Goal: Information Seeking & Learning: Find contact information

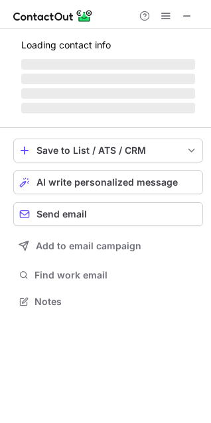
scroll to position [310, 211]
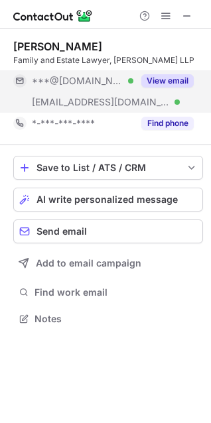
click at [174, 77] on button "View email" at bounding box center [167, 80] width 52 height 13
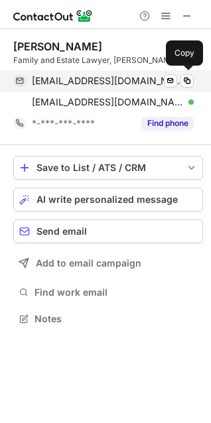
click at [66, 80] on span "martybirky@gmail.com" at bounding box center [108, 81] width 152 height 12
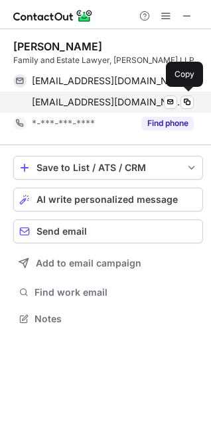
click at [74, 101] on span "mbirky@hayherlee.com" at bounding box center [108, 102] width 152 height 12
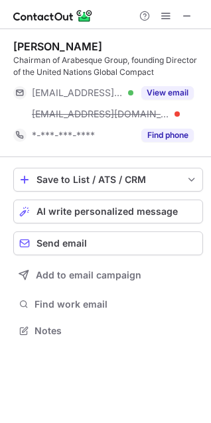
scroll to position [322, 211]
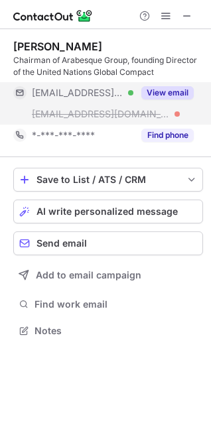
click at [171, 89] on button "View email" at bounding box center [167, 92] width 52 height 13
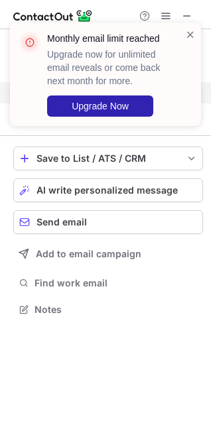
scroll to position [301, 211]
click at [189, 30] on span at bounding box center [190, 34] width 11 height 13
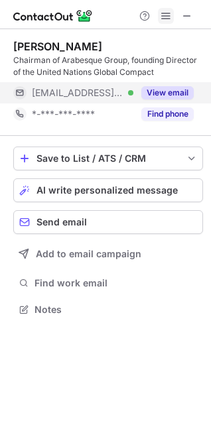
click at [167, 21] on span at bounding box center [166, 16] width 11 height 11
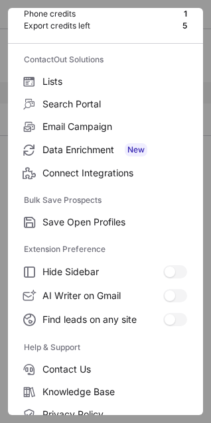
scroll to position [129, 0]
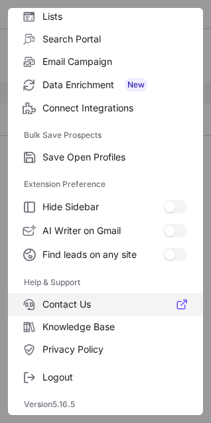
click at [54, 307] on span "Contact Us" at bounding box center [114, 305] width 145 height 12
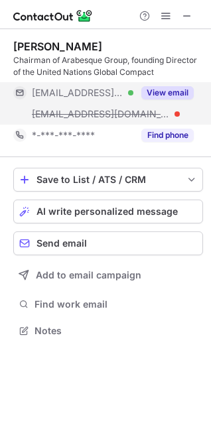
scroll to position [322, 211]
click at [165, 88] on button "View email" at bounding box center [167, 92] width 52 height 13
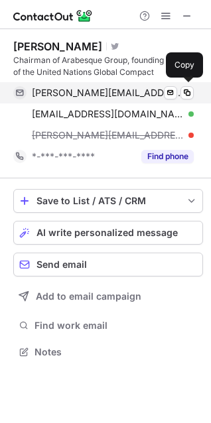
scroll to position [343, 211]
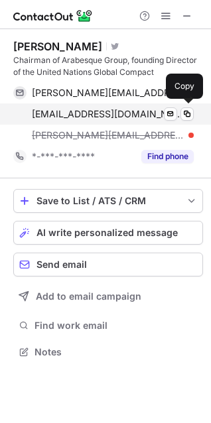
click at [60, 115] on span "gkell@arabesque.com" at bounding box center [108, 114] width 152 height 12
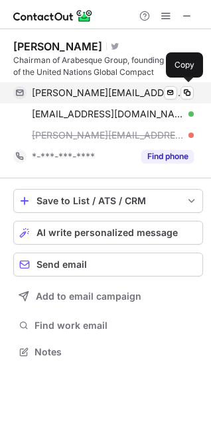
click at [91, 98] on span "georg@georgkell.com" at bounding box center [108, 93] width 152 height 12
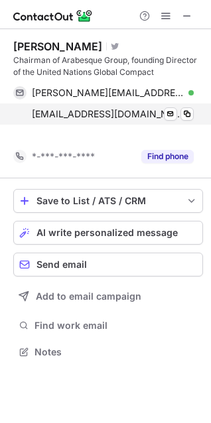
scroll to position [322, 211]
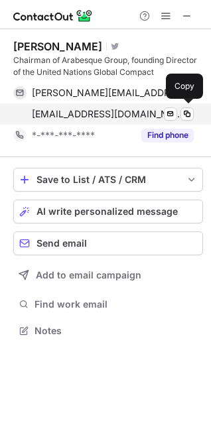
click at [63, 113] on span "gkell@arabesque.com" at bounding box center [108, 114] width 152 height 12
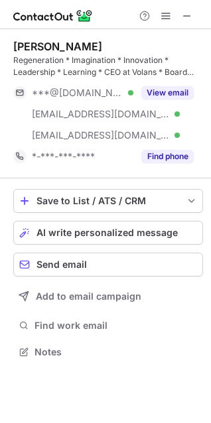
scroll to position [343, 211]
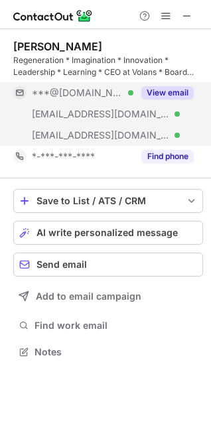
click at [159, 92] on button "View email" at bounding box center [167, 92] width 52 height 13
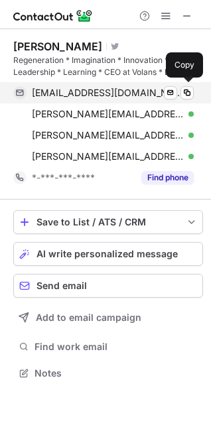
click at [57, 93] on span "louisewkr@gmail.com" at bounding box center [108, 93] width 152 height 12
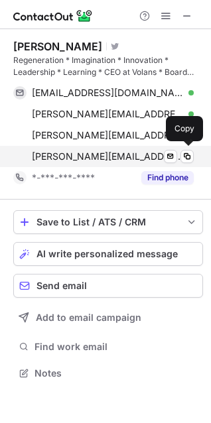
click at [61, 151] on span "louise@volans.com" at bounding box center [108, 157] width 152 height 12
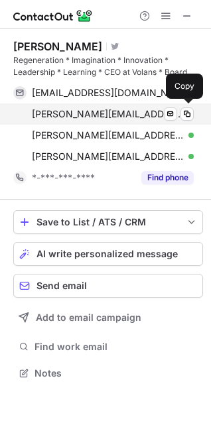
click at [60, 117] on span "roper@roperworld.com" at bounding box center [108, 114] width 152 height 12
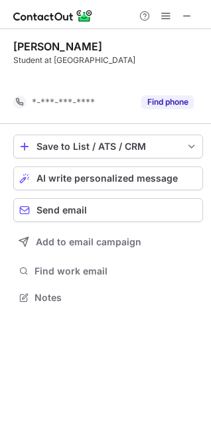
scroll to position [267, 211]
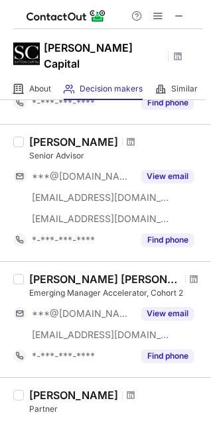
scroll to position [545, 0]
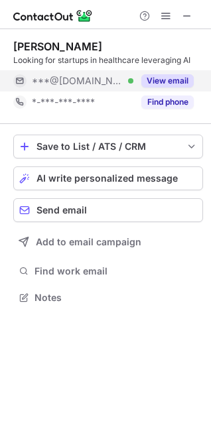
scroll to position [289, 211]
click at [165, 80] on button "View email" at bounding box center [167, 80] width 52 height 13
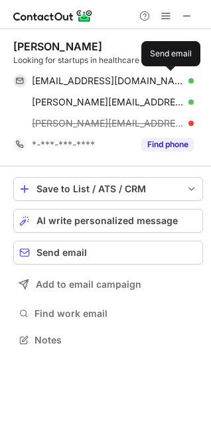
scroll to position [331, 211]
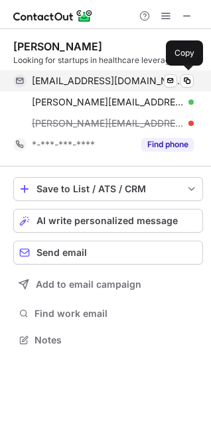
click at [70, 80] on span "[EMAIL_ADDRESS][DOMAIN_NAME]" at bounding box center [108, 81] width 152 height 12
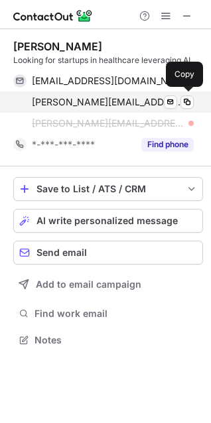
click at [77, 102] on span "[PERSON_NAME][EMAIL_ADDRESS][DOMAIN_NAME]" at bounding box center [108, 102] width 152 height 12
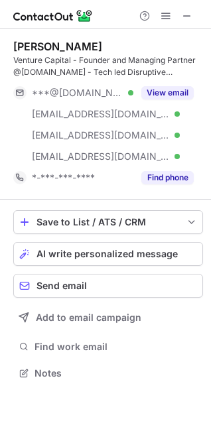
scroll to position [364, 211]
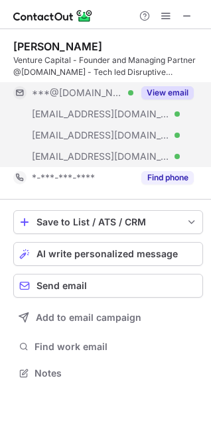
click at [157, 91] on button "View email" at bounding box center [167, 92] width 52 height 13
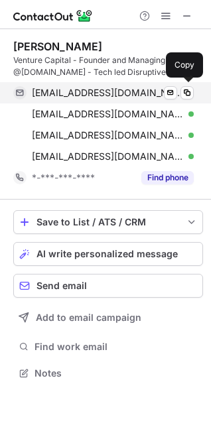
click at [71, 88] on span "debneelm@gmail.com" at bounding box center [108, 93] width 152 height 12
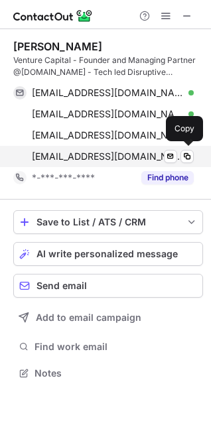
click at [98, 159] on span "debneel@decacorn.vc" at bounding box center [108, 157] width 152 height 12
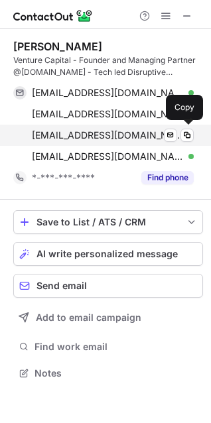
click at [80, 135] on span "debneel@decacorncapital.com" at bounding box center [108, 135] width 152 height 12
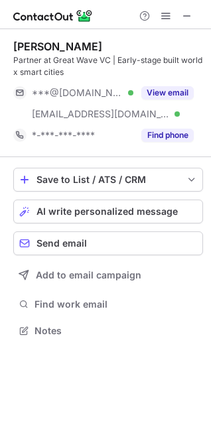
scroll to position [322, 211]
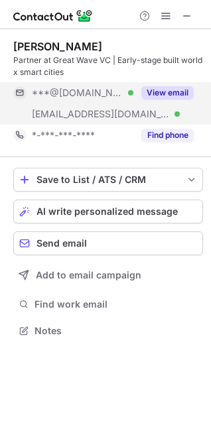
click at [160, 90] on button "View email" at bounding box center [167, 92] width 52 height 13
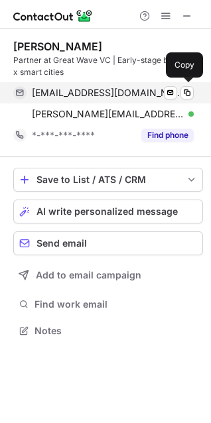
click at [73, 98] on span "mnananian@gmail.com" at bounding box center [108, 93] width 152 height 12
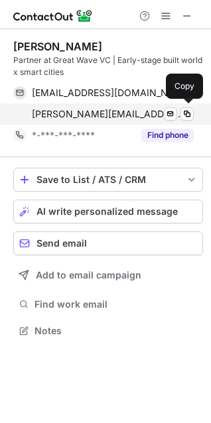
click at [68, 111] on span "megan@agyaventures.com" at bounding box center [108, 114] width 152 height 12
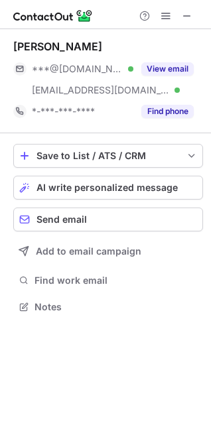
scroll to position [298, 211]
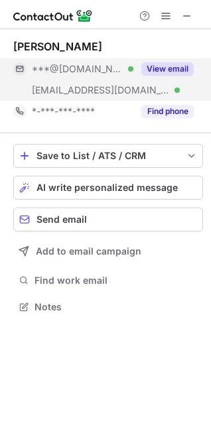
click at [167, 64] on button "View email" at bounding box center [167, 68] width 52 height 13
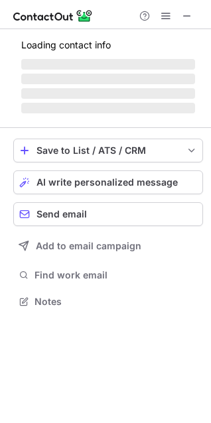
scroll to position [310, 211]
click at [192, 31] on span at bounding box center [190, 34] width 11 height 13
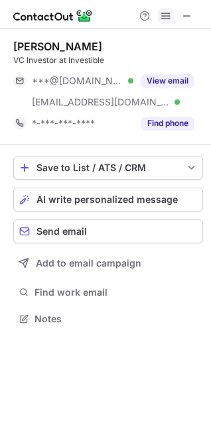
click at [167, 21] on span at bounding box center [166, 16] width 11 height 11
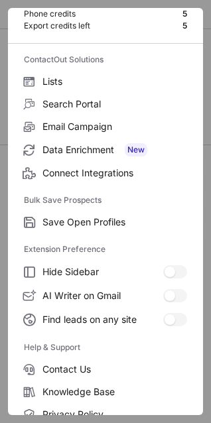
scroll to position [129, 0]
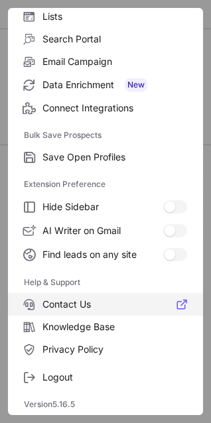
click at [64, 303] on span "Contact Us" at bounding box center [114, 305] width 145 height 12
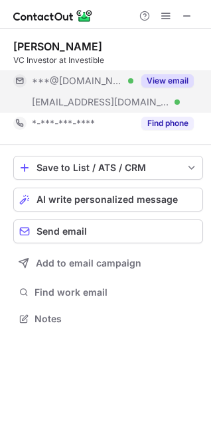
scroll to position [310, 211]
click at [153, 78] on button "View email" at bounding box center [167, 80] width 52 height 13
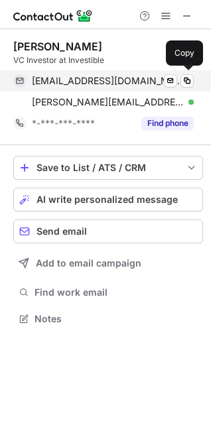
click at [46, 80] on span "nicholasjwooi@gmail.com" at bounding box center [108, 81] width 152 height 12
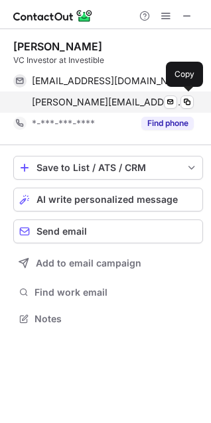
click at [76, 100] on span "nicholas@investible.com" at bounding box center [108, 102] width 152 height 12
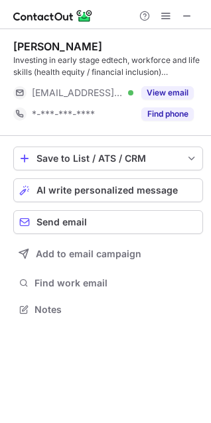
scroll to position [301, 211]
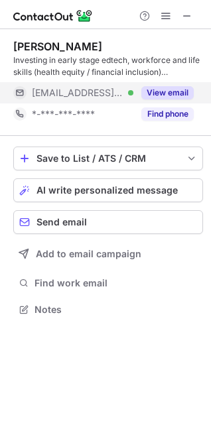
click at [169, 92] on button "View email" at bounding box center [167, 92] width 52 height 13
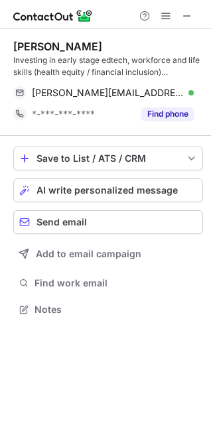
scroll to position [301, 211]
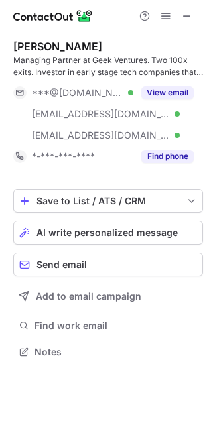
scroll to position [343, 211]
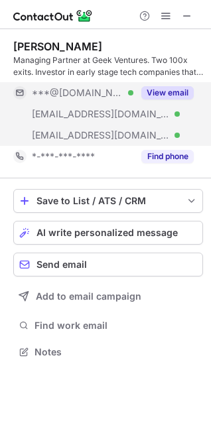
click at [161, 86] on button "View email" at bounding box center [167, 92] width 52 height 13
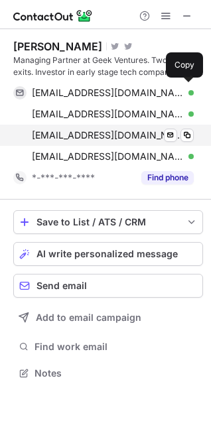
scroll to position [364, 211]
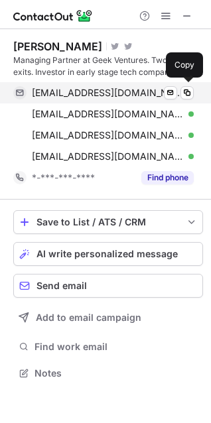
click at [58, 92] on span "mahaniok@gmail.com" at bounding box center [108, 93] width 152 height 12
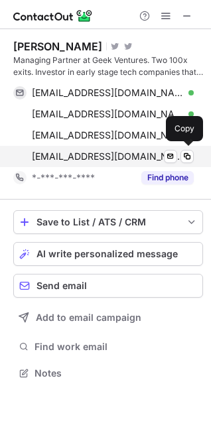
click at [96, 158] on span "ihar@geek-ventures.com" at bounding box center [108, 157] width 152 height 12
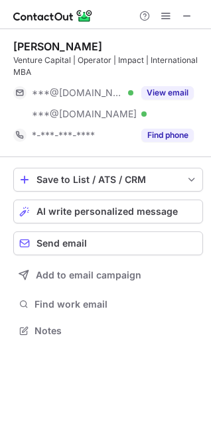
scroll to position [322, 211]
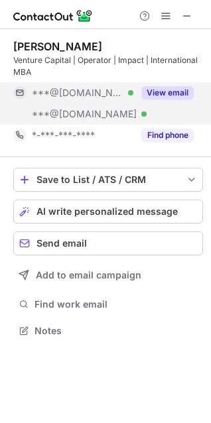
click at [153, 87] on button "View email" at bounding box center [167, 92] width 52 height 13
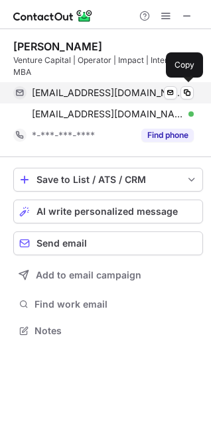
click at [69, 92] on span "niknayar@gmail.com" at bounding box center [108, 93] width 152 height 12
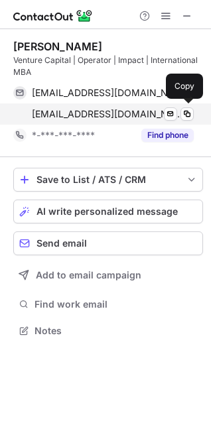
click at [74, 109] on span "niknayar@hotmail.com" at bounding box center [108, 114] width 152 height 12
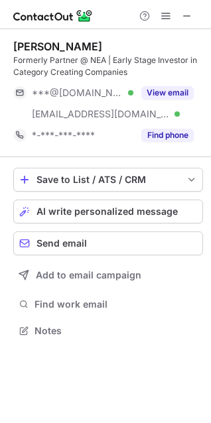
scroll to position [322, 211]
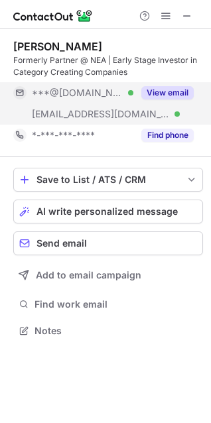
click at [169, 90] on button "View email" at bounding box center [167, 92] width 52 height 13
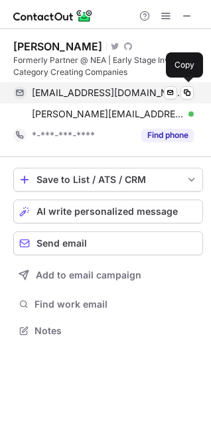
click at [65, 94] on span "vanessalarco@gmail.com" at bounding box center [108, 93] width 152 height 12
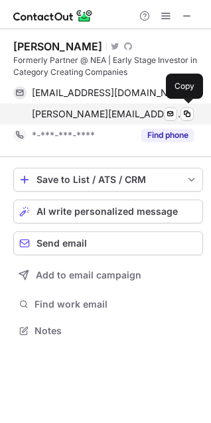
click at [66, 114] on span "vanessa@gatech.edu" at bounding box center [108, 114] width 152 height 12
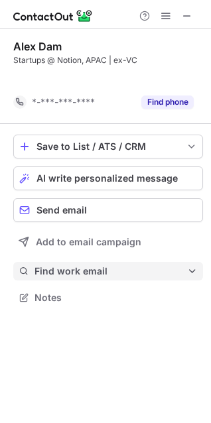
scroll to position [267, 211]
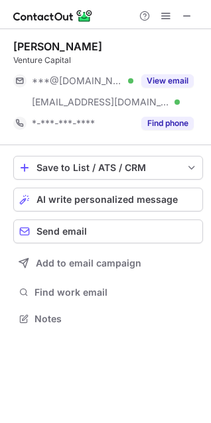
scroll to position [310, 211]
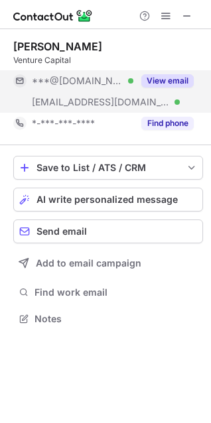
click at [153, 75] on button "View email" at bounding box center [167, 80] width 52 height 13
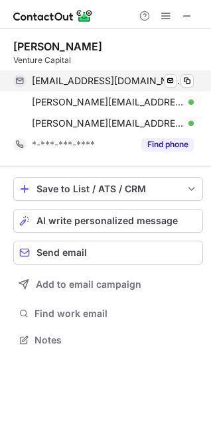
scroll to position [331, 211]
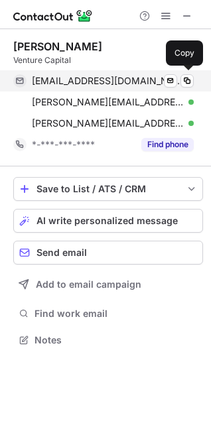
click at [54, 82] on span "dyoo832@gmail.com" at bounding box center [108, 81] width 152 height 12
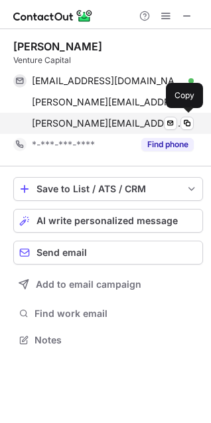
click at [66, 125] on span "diane@fenixwoman.com" at bounding box center [108, 123] width 152 height 12
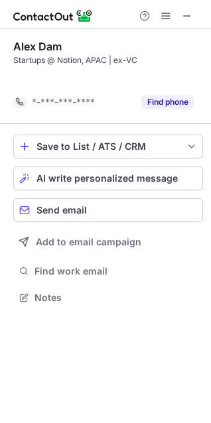
scroll to position [267, 211]
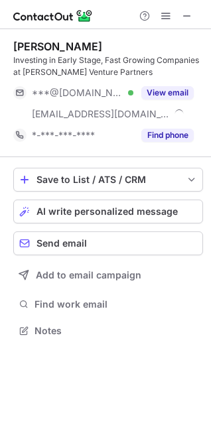
scroll to position [322, 211]
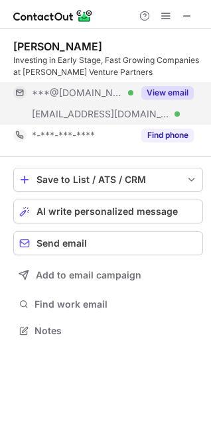
click at [170, 94] on button "View email" at bounding box center [167, 92] width 52 height 13
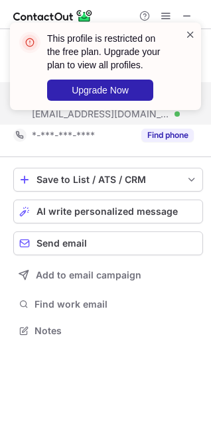
click at [188, 35] on span at bounding box center [190, 34] width 11 height 13
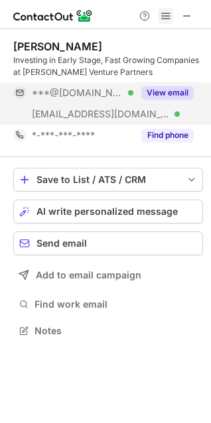
click at [166, 18] on span at bounding box center [166, 16] width 11 height 11
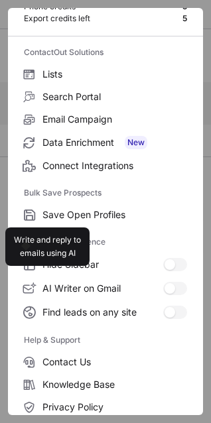
scroll to position [129, 0]
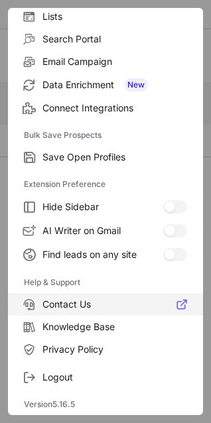
click at [71, 305] on span "Contact Us" at bounding box center [114, 305] width 145 height 12
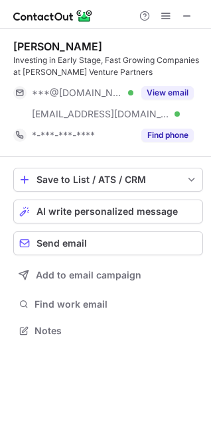
scroll to position [322, 211]
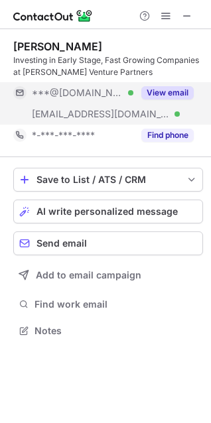
click at [181, 92] on button "View email" at bounding box center [167, 92] width 52 height 13
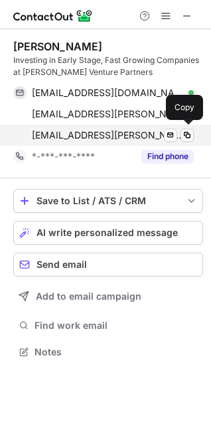
click at [74, 134] on span "buddy.foster@muditavp.com" at bounding box center [108, 135] width 152 height 12
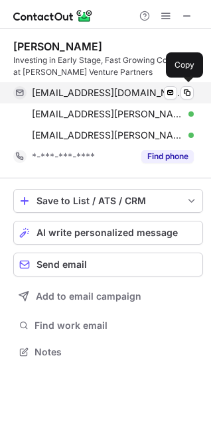
click at [80, 86] on div "howardfoster15@gmail.com Verified Send email Copy" at bounding box center [103, 92] width 180 height 21
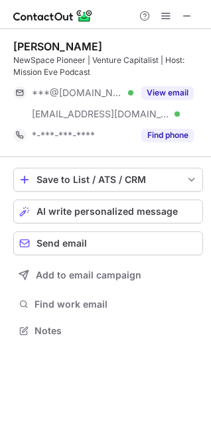
scroll to position [322, 211]
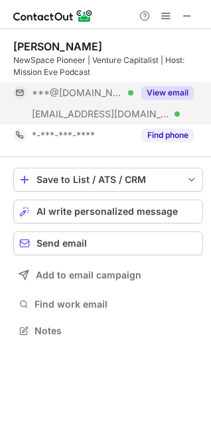
click at [176, 88] on button "View email" at bounding box center [167, 92] width 52 height 13
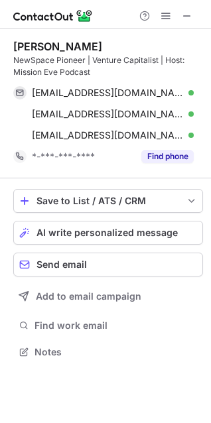
scroll to position [343, 211]
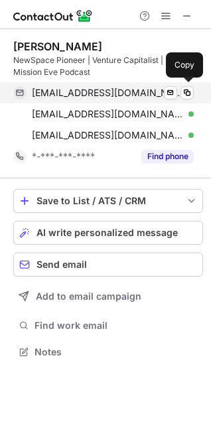
click at [91, 90] on span "[EMAIL_ADDRESS][DOMAIN_NAME]" at bounding box center [108, 93] width 152 height 12
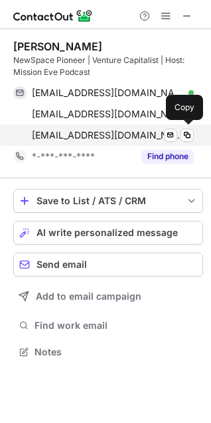
click at [85, 136] on span "[EMAIL_ADDRESS][DOMAIN_NAME]" at bounding box center [108, 135] width 152 height 12
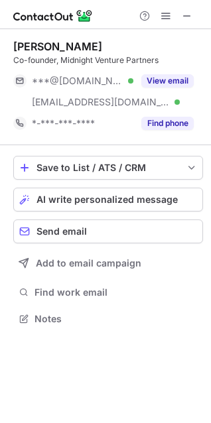
scroll to position [310, 211]
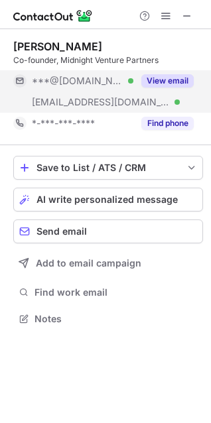
click at [151, 80] on button "View email" at bounding box center [167, 80] width 52 height 13
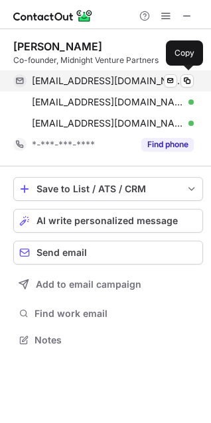
click at [58, 79] on span "[EMAIL_ADDRESS][DOMAIN_NAME]" at bounding box center [108, 81] width 152 height 12
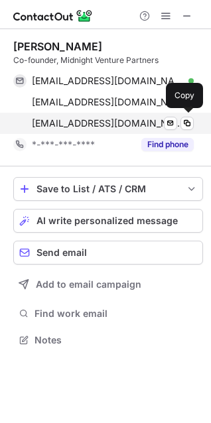
click at [78, 121] on span "caydam@midnightvp.com" at bounding box center [108, 123] width 152 height 12
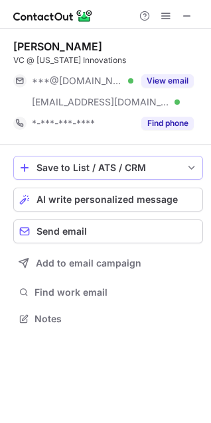
scroll to position [310, 211]
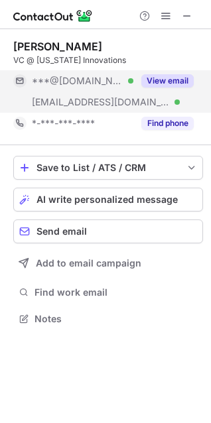
click at [167, 78] on button "View email" at bounding box center [167, 80] width 52 height 13
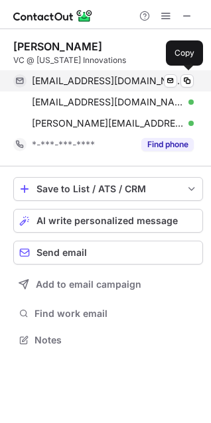
click at [50, 75] on span "dogqiao@gmail.com" at bounding box center [108, 81] width 152 height 12
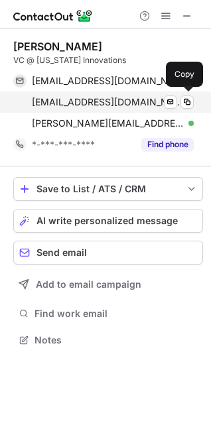
click at [38, 97] on span "dannyqiao93@gmail.com" at bounding box center [108, 102] width 152 height 12
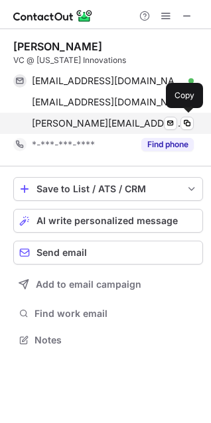
click at [88, 119] on span "danny.qiao@ctinnovations.com" at bounding box center [108, 123] width 152 height 12
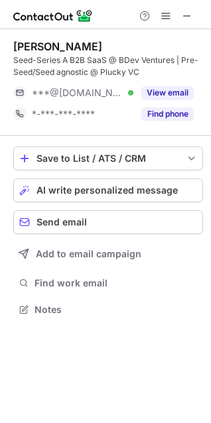
scroll to position [301, 211]
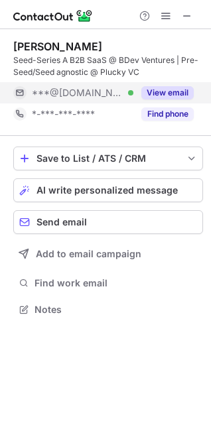
click at [158, 94] on button "View email" at bounding box center [167, 92] width 52 height 13
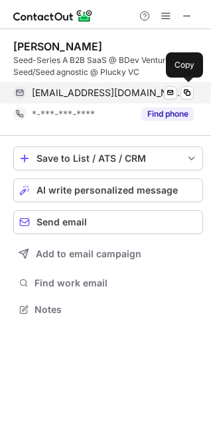
click at [98, 93] on span "kendallgw@hotmail.com" at bounding box center [108, 93] width 152 height 12
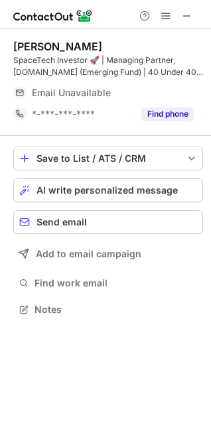
scroll to position [301, 211]
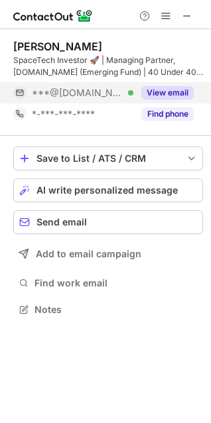
drag, startPoint x: 161, startPoint y: 93, endPoint x: 132, endPoint y: 86, distance: 30.1
click at [161, 93] on button "View email" at bounding box center [167, 92] width 52 height 13
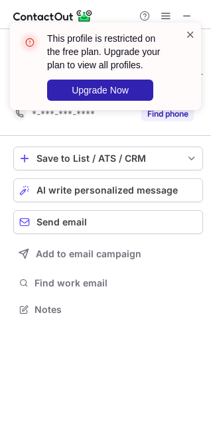
click at [190, 33] on span at bounding box center [190, 34] width 11 height 13
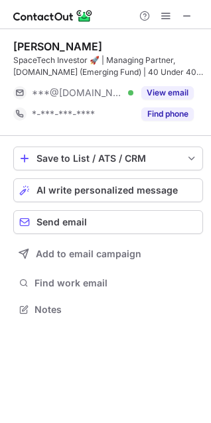
click at [165, 19] on span at bounding box center [166, 16] width 11 height 11
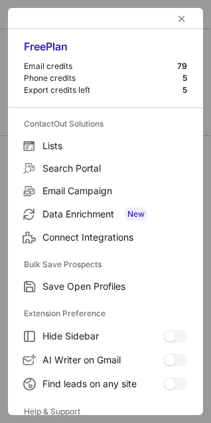
scroll to position [129, 0]
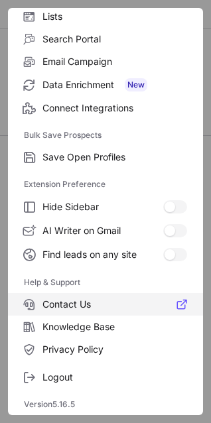
click at [62, 305] on span "Contact Us" at bounding box center [114, 305] width 145 height 12
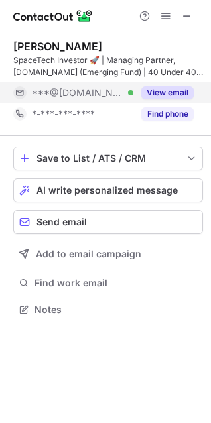
scroll to position [301, 211]
click at [175, 86] on div "View email" at bounding box center [163, 92] width 60 height 21
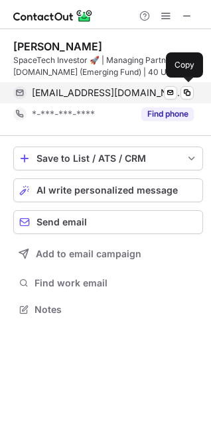
click at [64, 94] on span "[EMAIL_ADDRESS][DOMAIN_NAME]" at bounding box center [108, 93] width 152 height 12
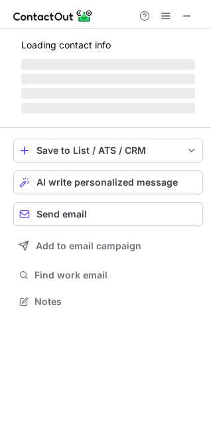
scroll to position [310, 211]
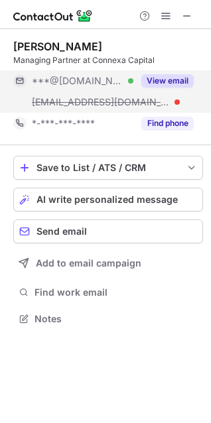
click at [169, 82] on button "View email" at bounding box center [167, 80] width 52 height 13
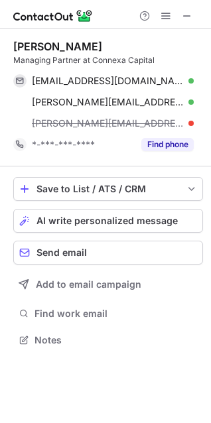
scroll to position [331, 211]
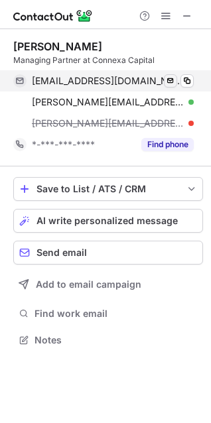
click at [184, 78] on span at bounding box center [187, 81] width 11 height 11
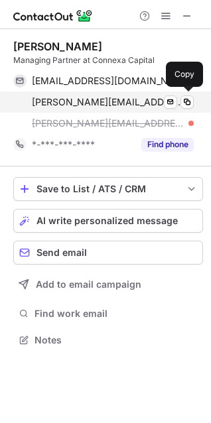
click at [68, 102] on span "[PERSON_NAME][EMAIL_ADDRESS][DOMAIN_NAME]" at bounding box center [108, 102] width 152 height 12
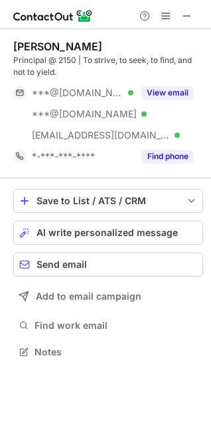
scroll to position [343, 211]
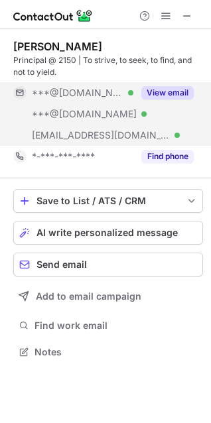
click at [184, 90] on button "View email" at bounding box center [167, 92] width 52 height 13
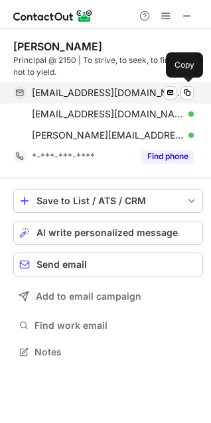
click at [49, 88] on span "derekcbrooks@gmail.com" at bounding box center [108, 93] width 152 height 12
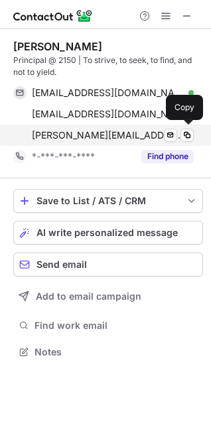
click at [70, 136] on span "derek@2150.vc" at bounding box center [108, 135] width 152 height 12
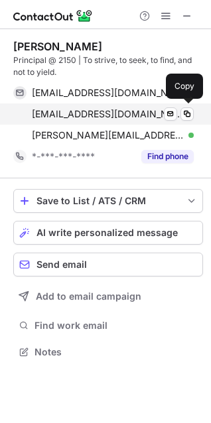
click at [81, 117] on span "derekcbrooks@aol.com" at bounding box center [108, 114] width 152 height 12
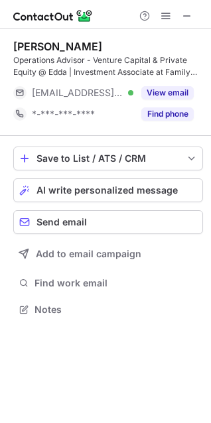
scroll to position [301, 211]
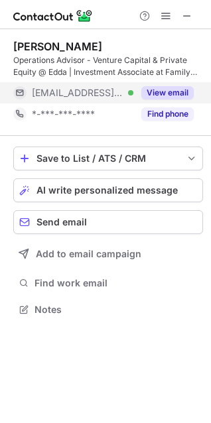
click at [166, 90] on button "View email" at bounding box center [167, 92] width 52 height 13
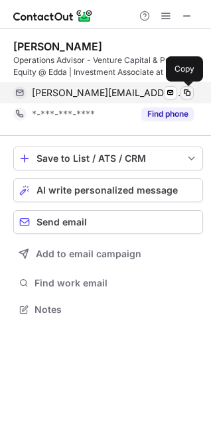
click at [190, 88] on span at bounding box center [187, 93] width 11 height 11
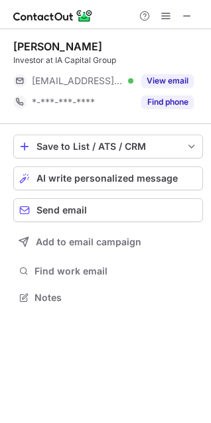
scroll to position [289, 211]
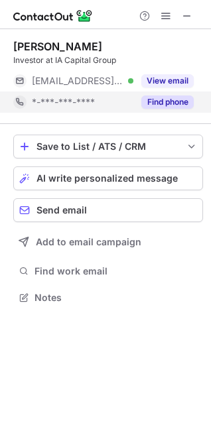
click at [159, 79] on button "View email" at bounding box center [167, 80] width 52 height 13
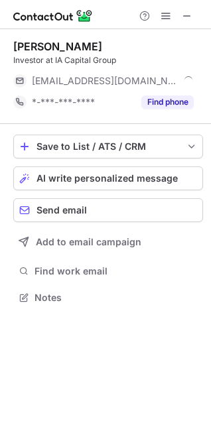
scroll to position [310, 211]
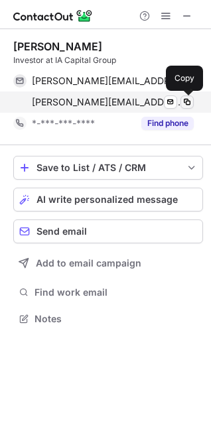
click at [188, 101] on span at bounding box center [187, 102] width 11 height 11
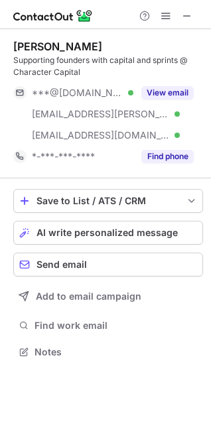
scroll to position [343, 211]
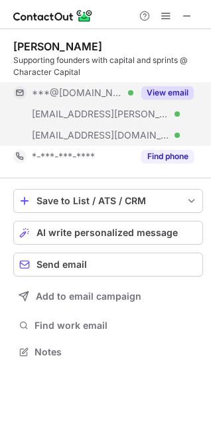
click at [173, 88] on button "View email" at bounding box center [167, 92] width 52 height 13
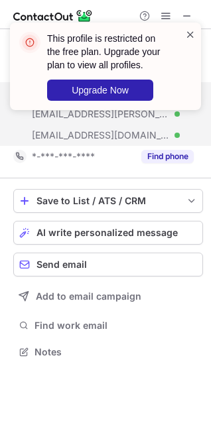
click at [192, 35] on span at bounding box center [190, 34] width 11 height 13
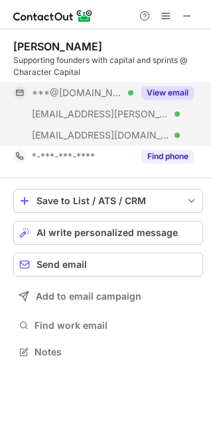
click at [164, 15] on span at bounding box center [166, 16] width 11 height 11
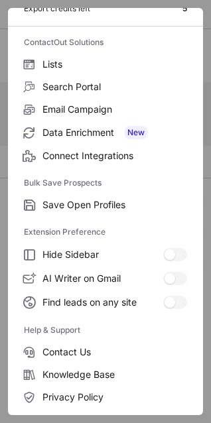
scroll to position [129, 0]
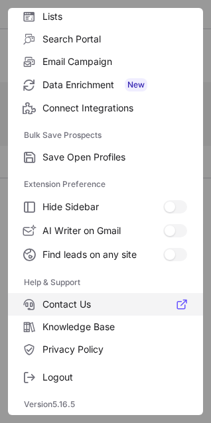
click at [48, 303] on span "Contact Us" at bounding box center [114, 305] width 145 height 12
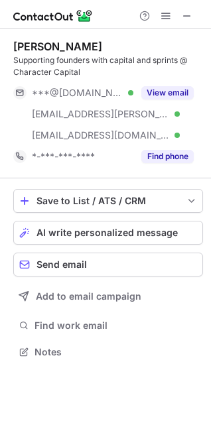
scroll to position [343, 211]
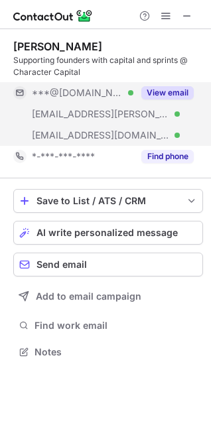
click at [156, 85] on div "View email" at bounding box center [163, 92] width 60 height 21
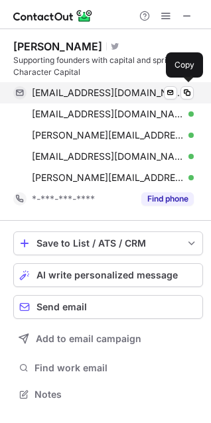
click at [59, 90] on span "jazeratsky@gmail.com" at bounding box center [108, 93] width 152 height 12
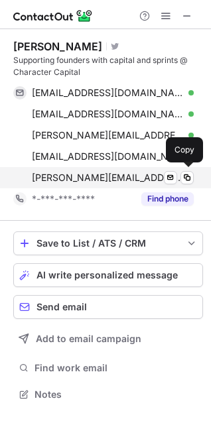
click at [48, 181] on span "john@character.vc" at bounding box center [108, 178] width 152 height 12
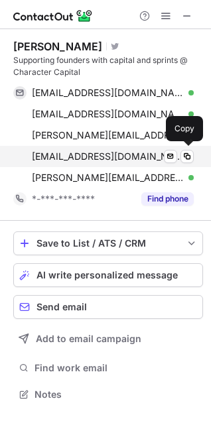
click at [68, 158] on span "jz@character.vc" at bounding box center [108, 157] width 152 height 12
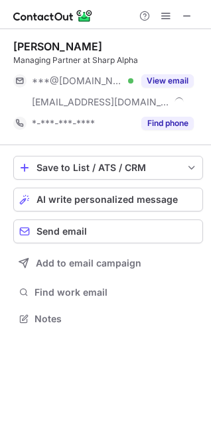
scroll to position [310, 211]
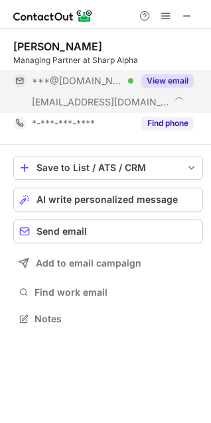
drag, startPoint x: 157, startPoint y: 81, endPoint x: 6, endPoint y: 3, distance: 169.8
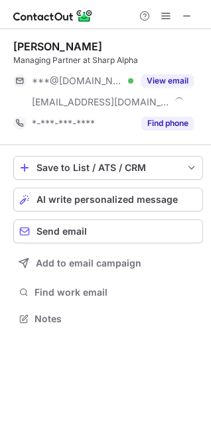
click at [156, 81] on button "View email" at bounding box center [167, 80] width 52 height 13
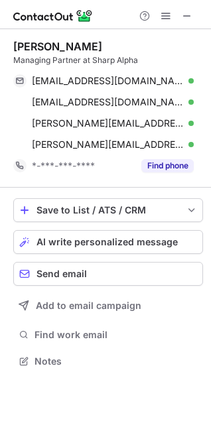
scroll to position [352, 211]
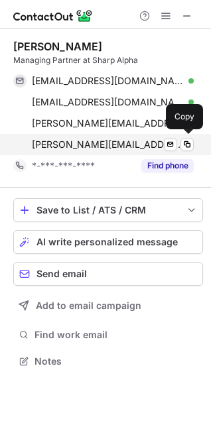
click at [57, 146] on span "lloyd@sharpalphaadvisors.com" at bounding box center [108, 145] width 152 height 12
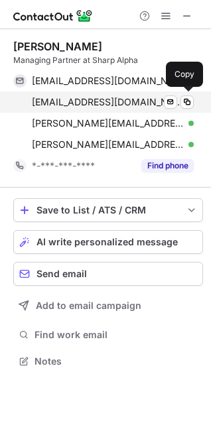
click at [54, 100] on span "lloyddanzig@gmail.com" at bounding box center [108, 102] width 152 height 12
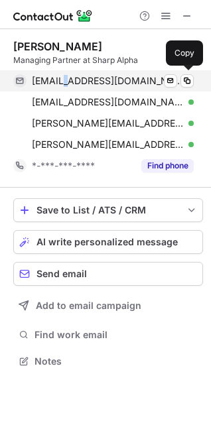
drag, startPoint x: 60, startPoint y: 78, endPoint x: 50, endPoint y: 82, distance: 10.7
click at [61, 78] on span "ldanzig07@gmail.com" at bounding box center [108, 81] width 152 height 12
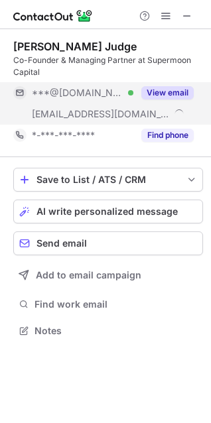
scroll to position [322, 211]
click at [161, 91] on button "View email" at bounding box center [167, 92] width 52 height 13
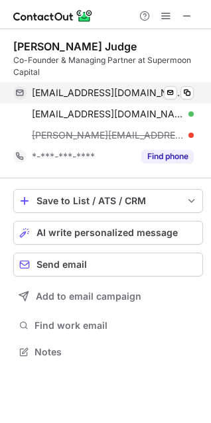
scroll to position [343, 211]
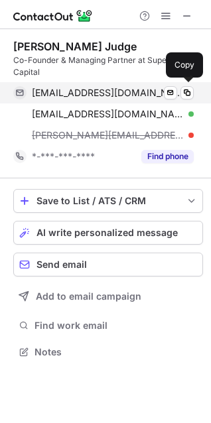
click at [59, 90] on span "[EMAIL_ADDRESS][DOMAIN_NAME]" at bounding box center [108, 93] width 152 height 12
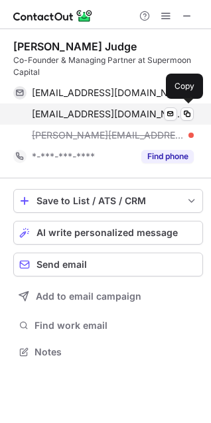
click at [56, 114] on span "[EMAIL_ADDRESS][DOMAIN_NAME]" at bounding box center [108, 114] width 152 height 12
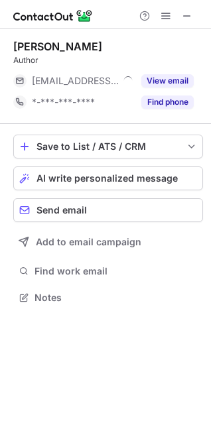
scroll to position [289, 211]
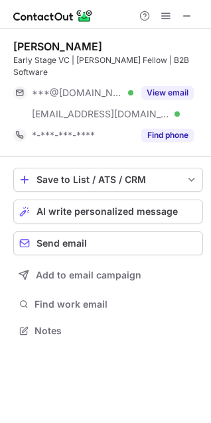
scroll to position [310, 211]
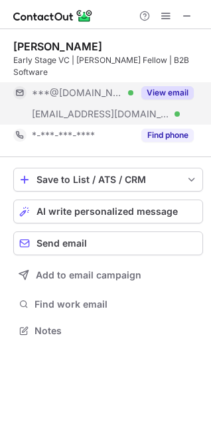
click at [159, 86] on button "View email" at bounding box center [167, 92] width 52 height 13
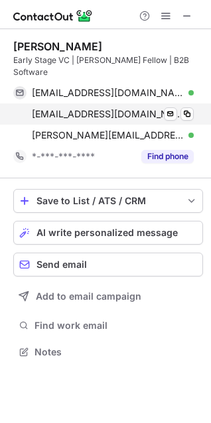
scroll to position [331, 211]
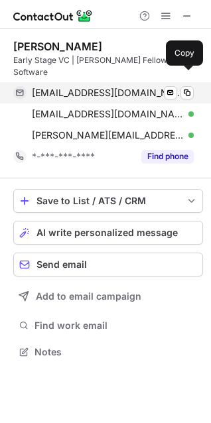
click at [61, 87] on span "andywill029@gmail.com" at bounding box center [108, 93] width 152 height 12
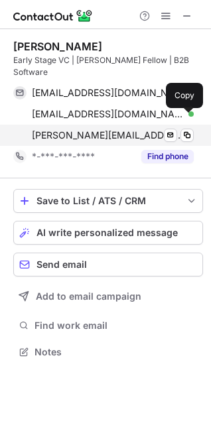
click at [88, 129] on span "andy@willpowervc.com" at bounding box center [108, 135] width 152 height 12
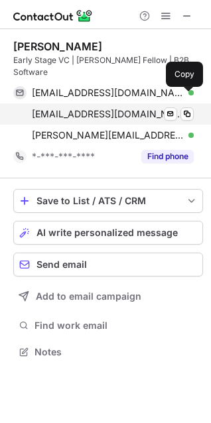
click at [106, 108] on span "awill@chicagobooth.edu" at bounding box center [108, 114] width 152 height 12
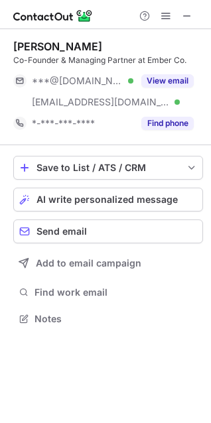
scroll to position [310, 211]
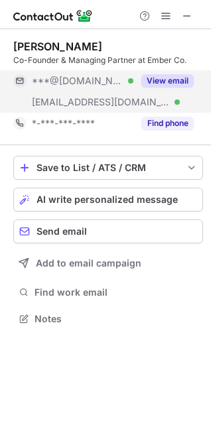
click at [157, 78] on button "View email" at bounding box center [167, 80] width 52 height 13
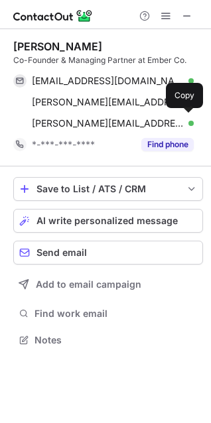
scroll to position [331, 211]
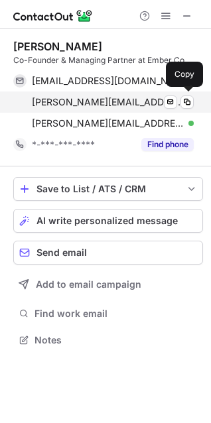
click at [73, 102] on span "matt@embercompany.co" at bounding box center [108, 102] width 152 height 12
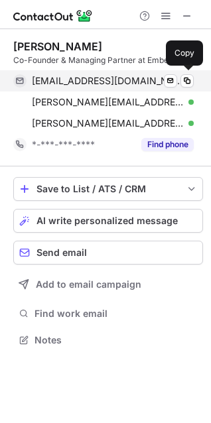
click at [70, 82] on span "tahoon@gmail.com" at bounding box center [108, 81] width 152 height 12
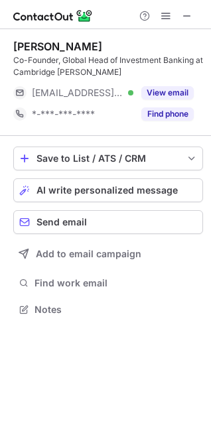
scroll to position [301, 211]
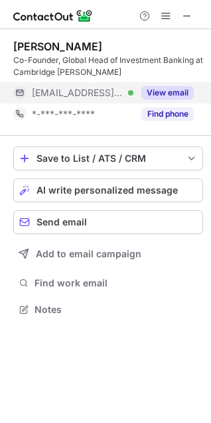
click at [159, 93] on button "View email" at bounding box center [167, 92] width 52 height 13
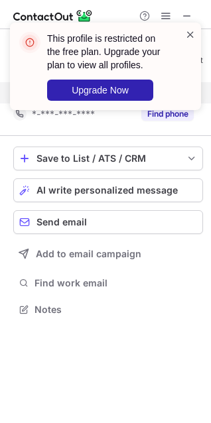
click at [189, 33] on span at bounding box center [190, 34] width 11 height 13
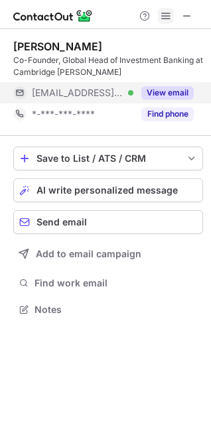
click at [165, 15] on span at bounding box center [166, 16] width 11 height 11
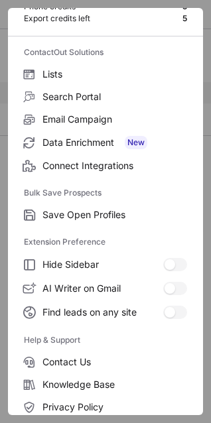
scroll to position [129, 0]
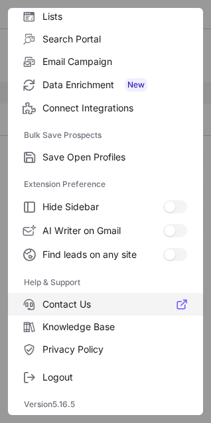
click at [57, 299] on span "Contact Us" at bounding box center [114, 305] width 145 height 12
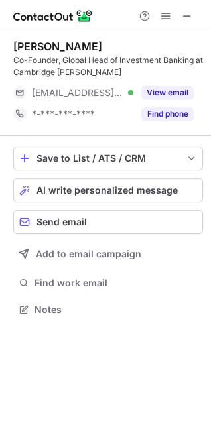
scroll to position [301, 211]
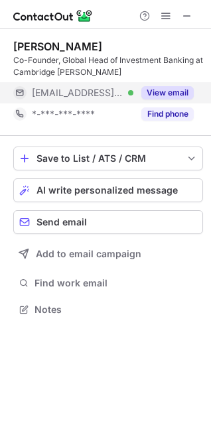
click at [161, 92] on button "View email" at bounding box center [167, 92] width 52 height 13
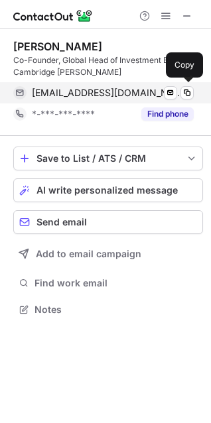
click at [91, 93] on span "rbolandian@cambridgewilkinson.com" at bounding box center [108, 93] width 152 height 12
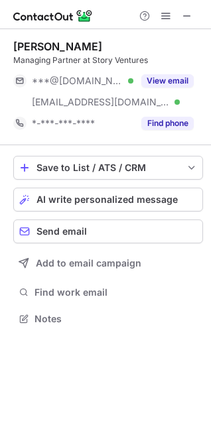
scroll to position [310, 211]
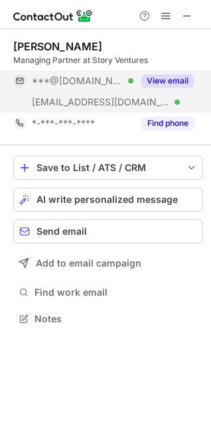
click at [164, 84] on button "View email" at bounding box center [167, 80] width 52 height 13
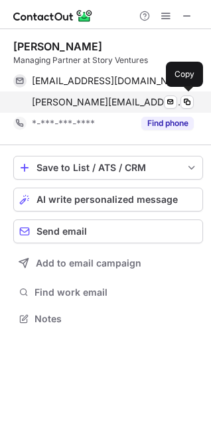
click at [72, 102] on span "[PERSON_NAME][EMAIL_ADDRESS][DOMAIN_NAME]" at bounding box center [108, 102] width 152 height 12
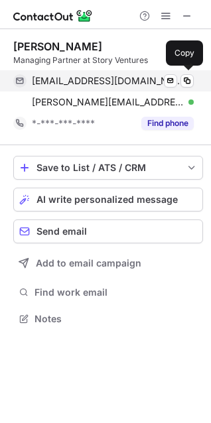
click at [66, 81] on span "[EMAIL_ADDRESS][DOMAIN_NAME]" at bounding box center [108, 81] width 152 height 12
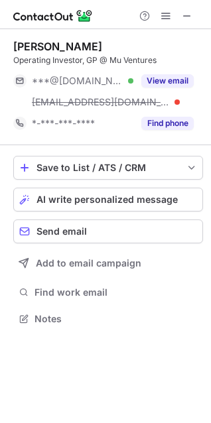
scroll to position [310, 211]
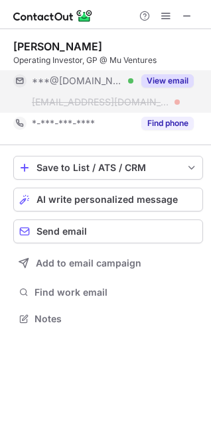
click at [154, 78] on button "View email" at bounding box center [167, 80] width 52 height 13
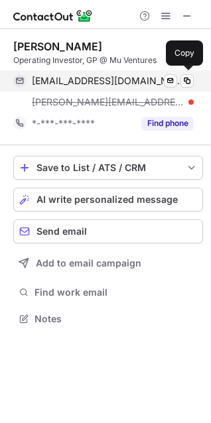
click at [50, 78] on span "[EMAIL_ADDRESS][DOMAIN_NAME]" at bounding box center [108, 81] width 152 height 12
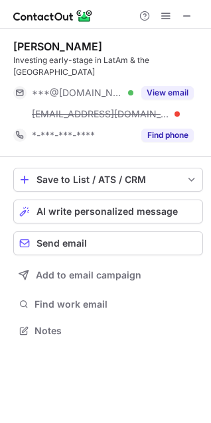
scroll to position [310, 211]
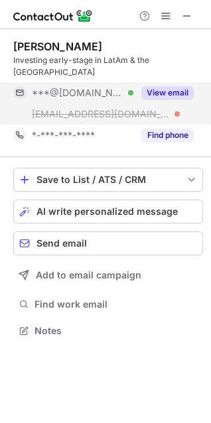
click at [147, 86] on button "View email" at bounding box center [167, 92] width 52 height 13
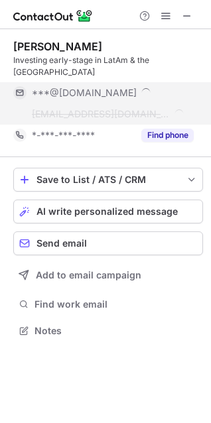
scroll to position [331, 211]
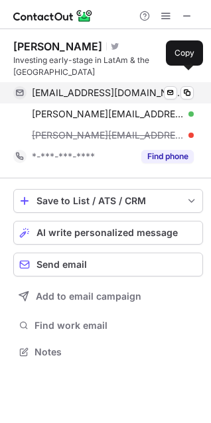
click at [59, 87] on span "[EMAIL_ADDRESS][DOMAIN_NAME]" at bounding box center [108, 93] width 152 height 12
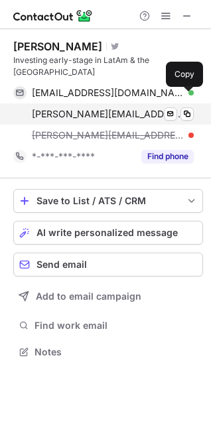
click at [78, 108] on span "[PERSON_NAME][EMAIL_ADDRESS][DOMAIN_NAME]" at bounding box center [108, 114] width 152 height 12
